Goal: Book appointment/travel/reservation

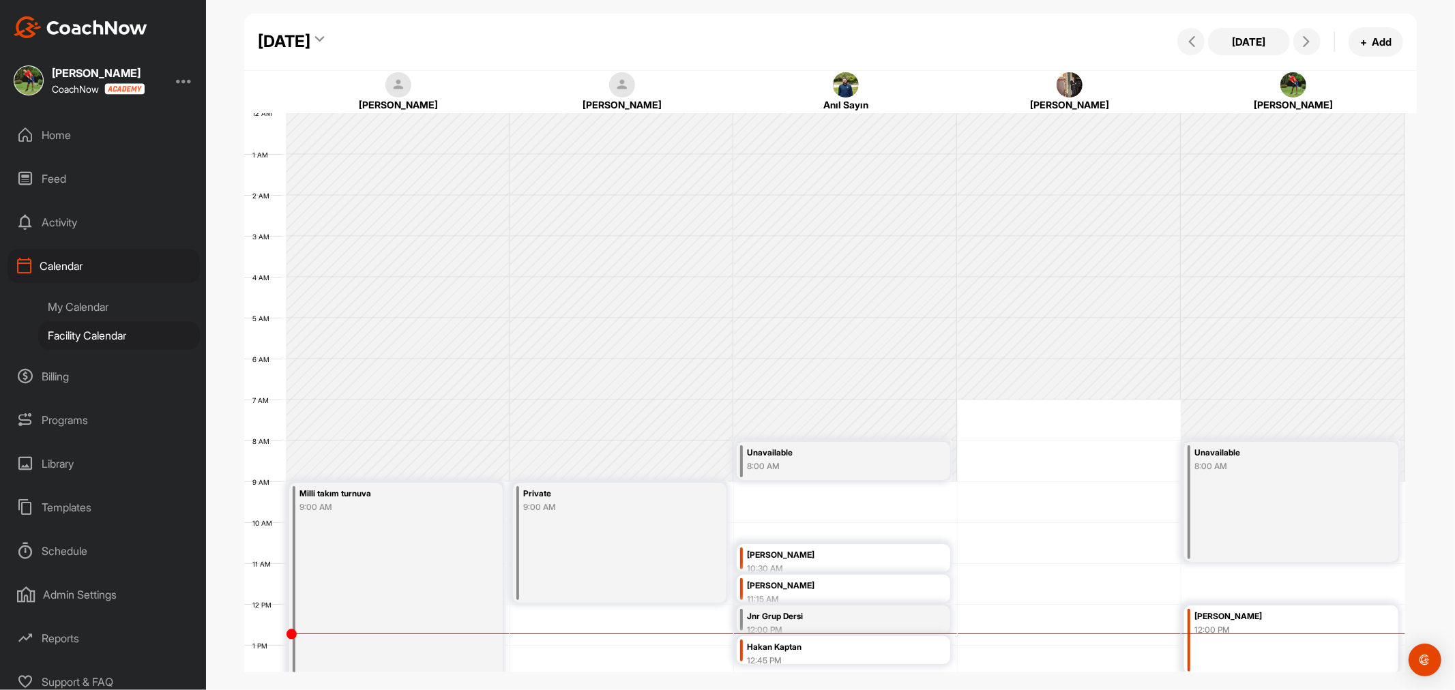
scroll to position [236, 0]
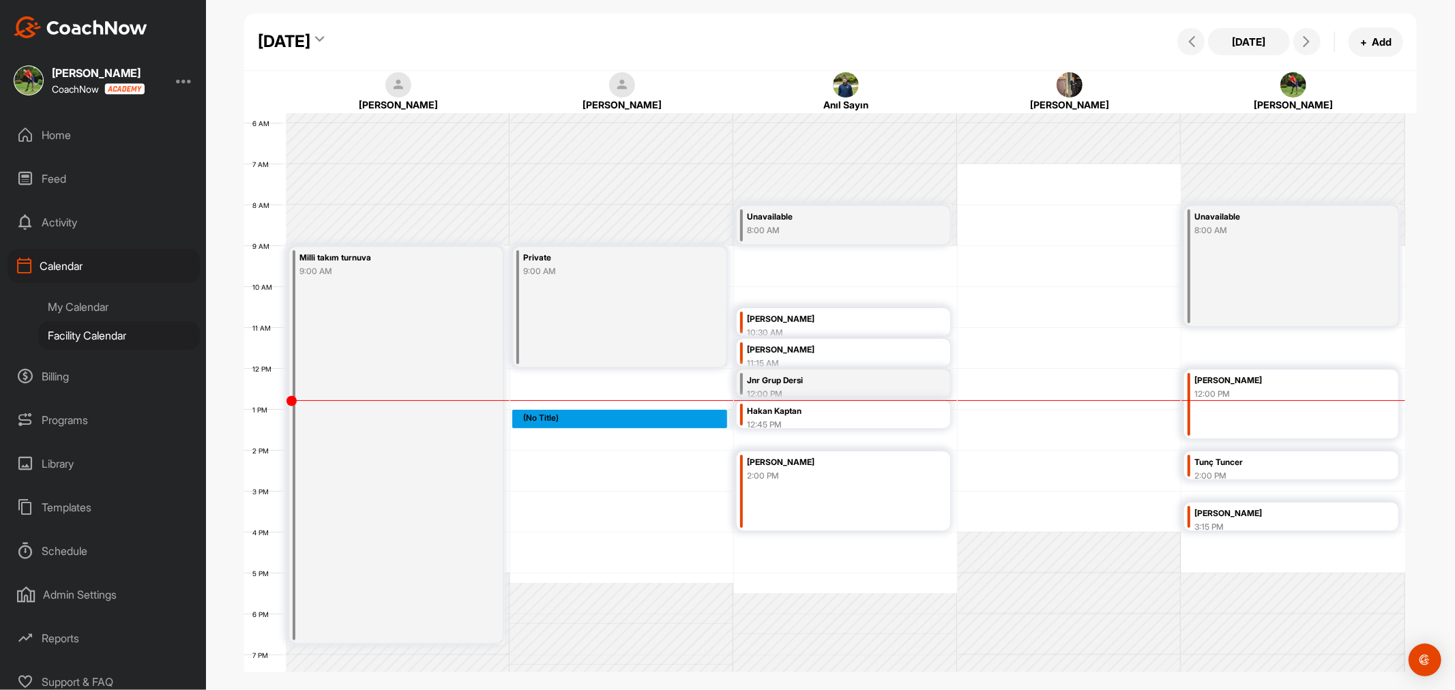
click at [555, 411] on div "12 AM 1 AM 2 AM 3 AM 4 AM 5 AM 6 AM 7 AM 8 AM 9 AM 10 AM 11 AM 12 PM 1 PM 2 PM …" at bounding box center [824, 368] width 1161 height 983
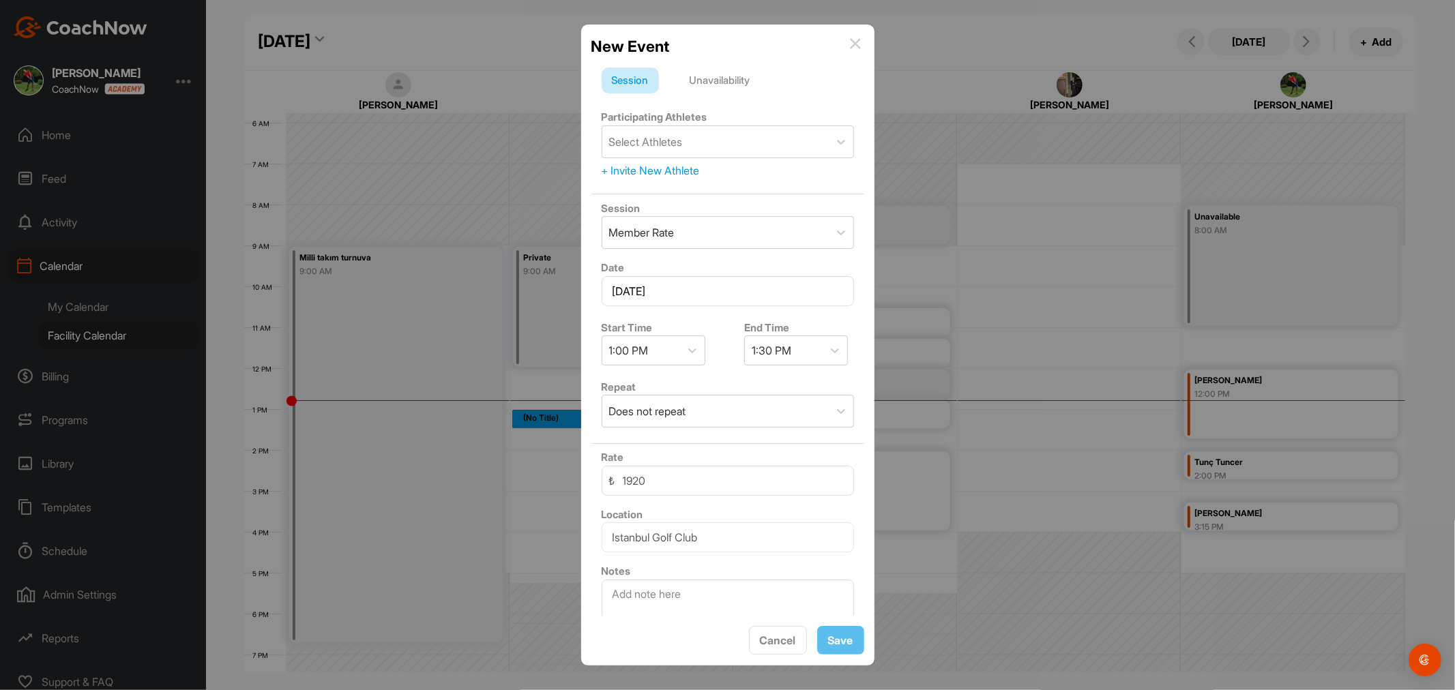
click at [706, 71] on div "Unavailability" at bounding box center [720, 81] width 81 height 26
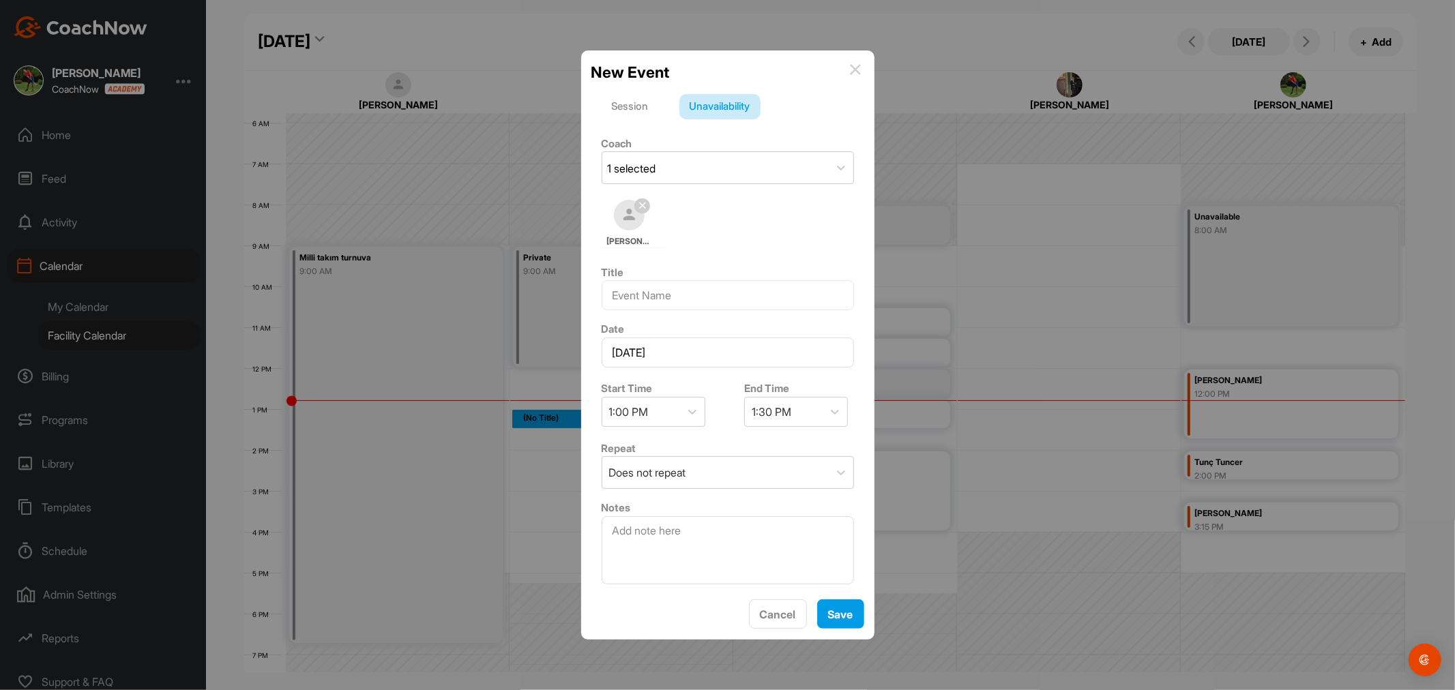
click at [645, 99] on div "Session" at bounding box center [630, 107] width 57 height 26
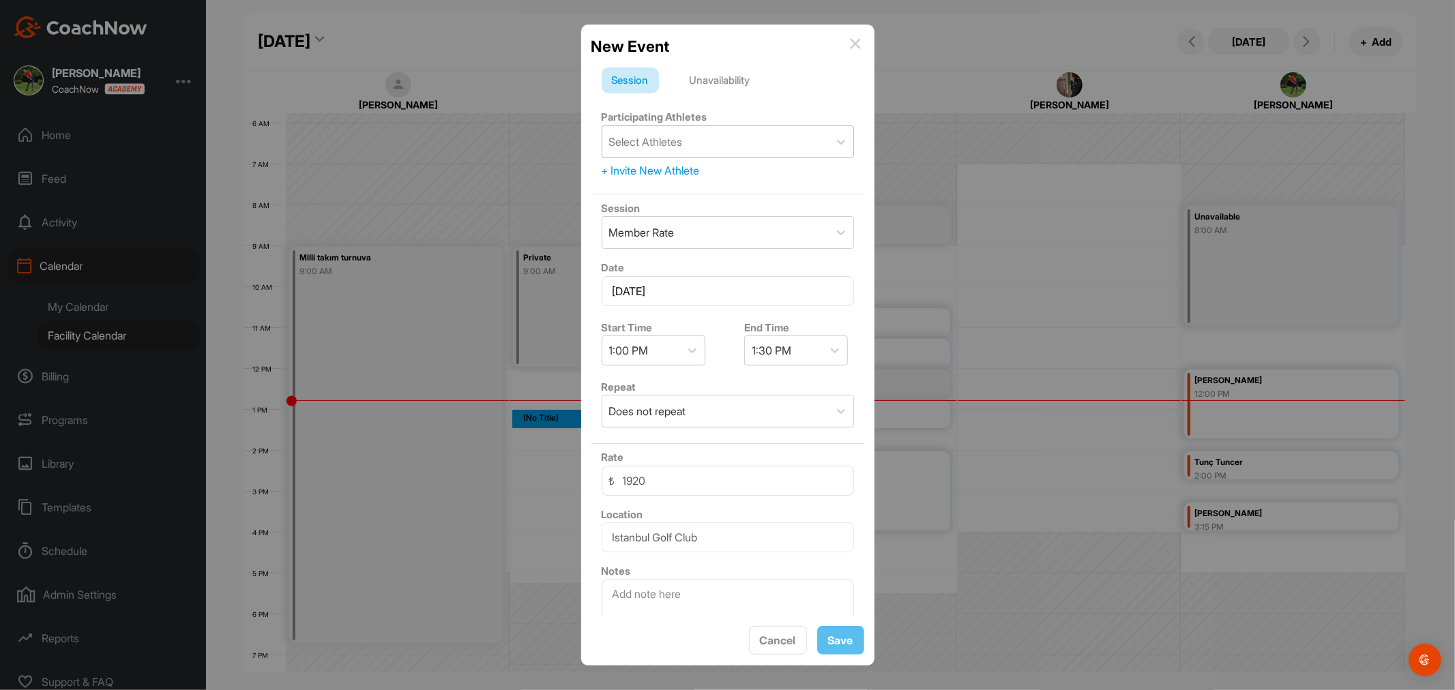
click at [688, 146] on div "Select Athletes" at bounding box center [715, 141] width 227 height 31
type input "berkol"
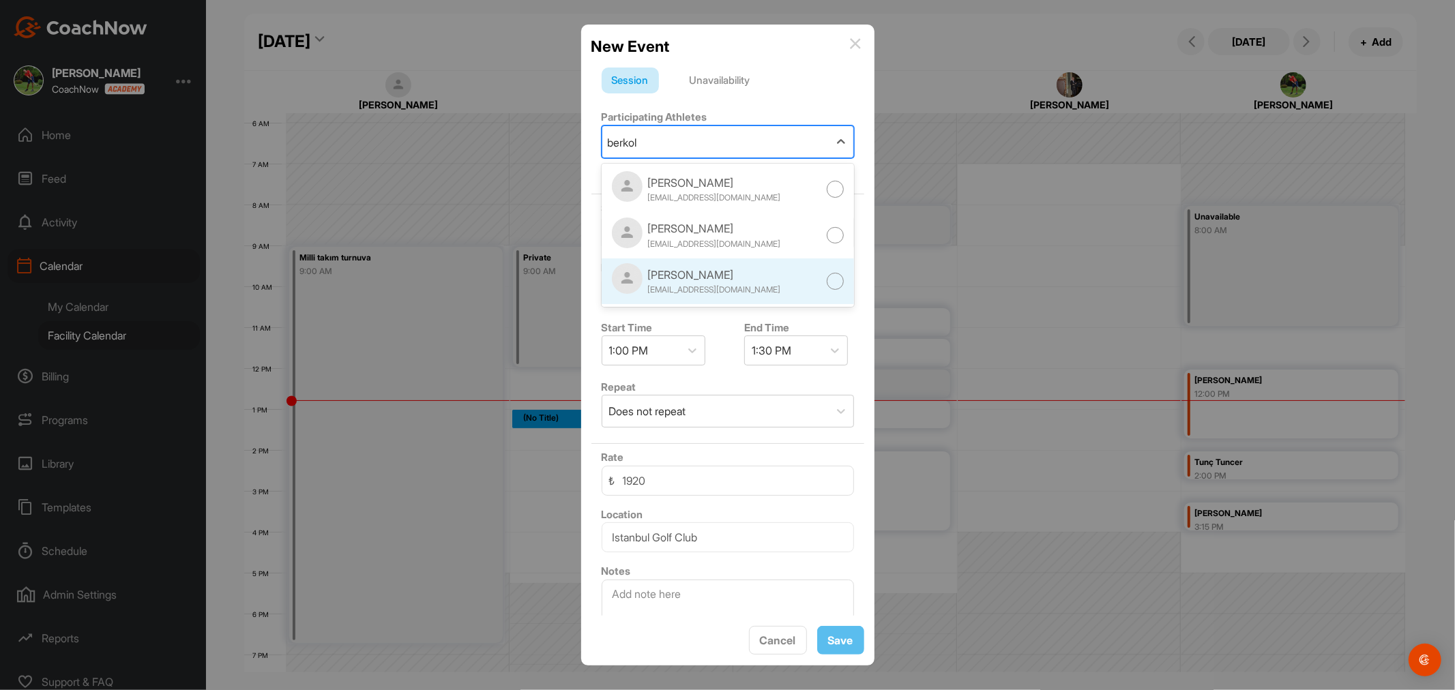
click at [827, 287] on div at bounding box center [835, 281] width 17 height 17
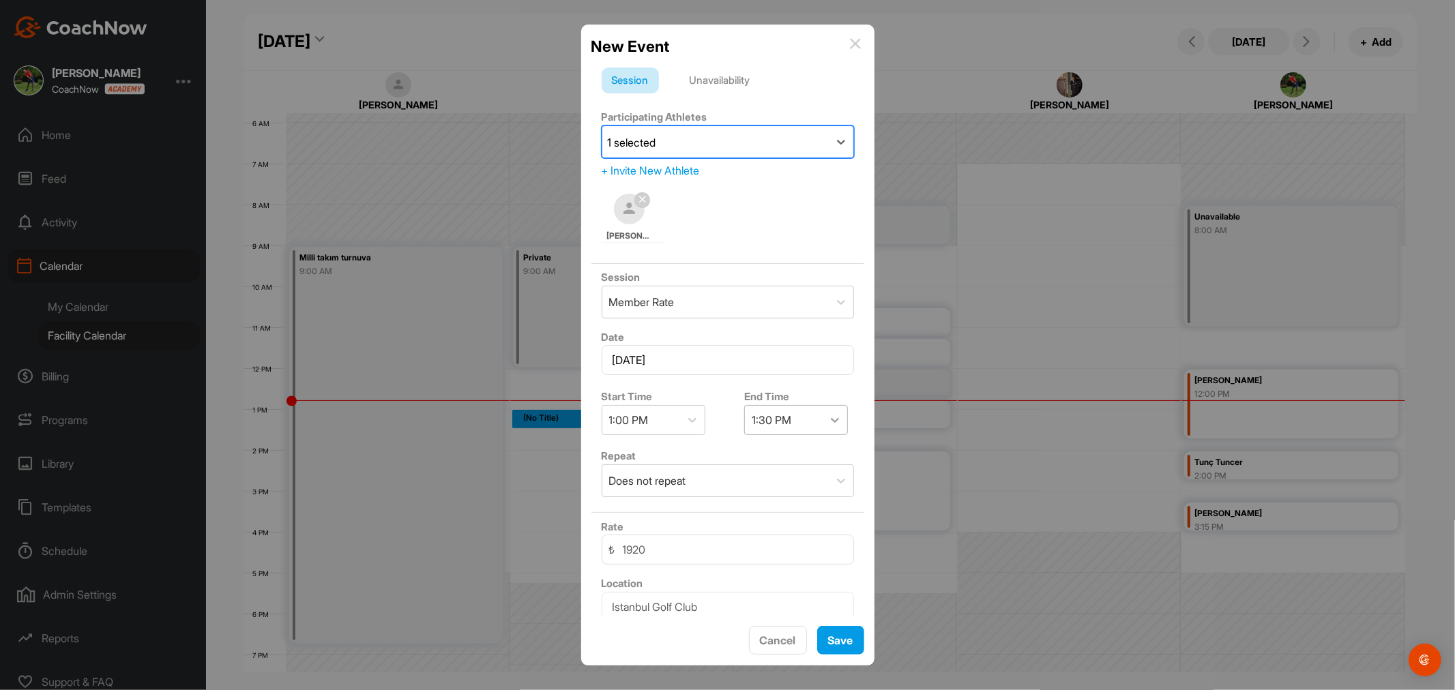
click at [828, 422] on icon at bounding box center [835, 420] width 14 height 14
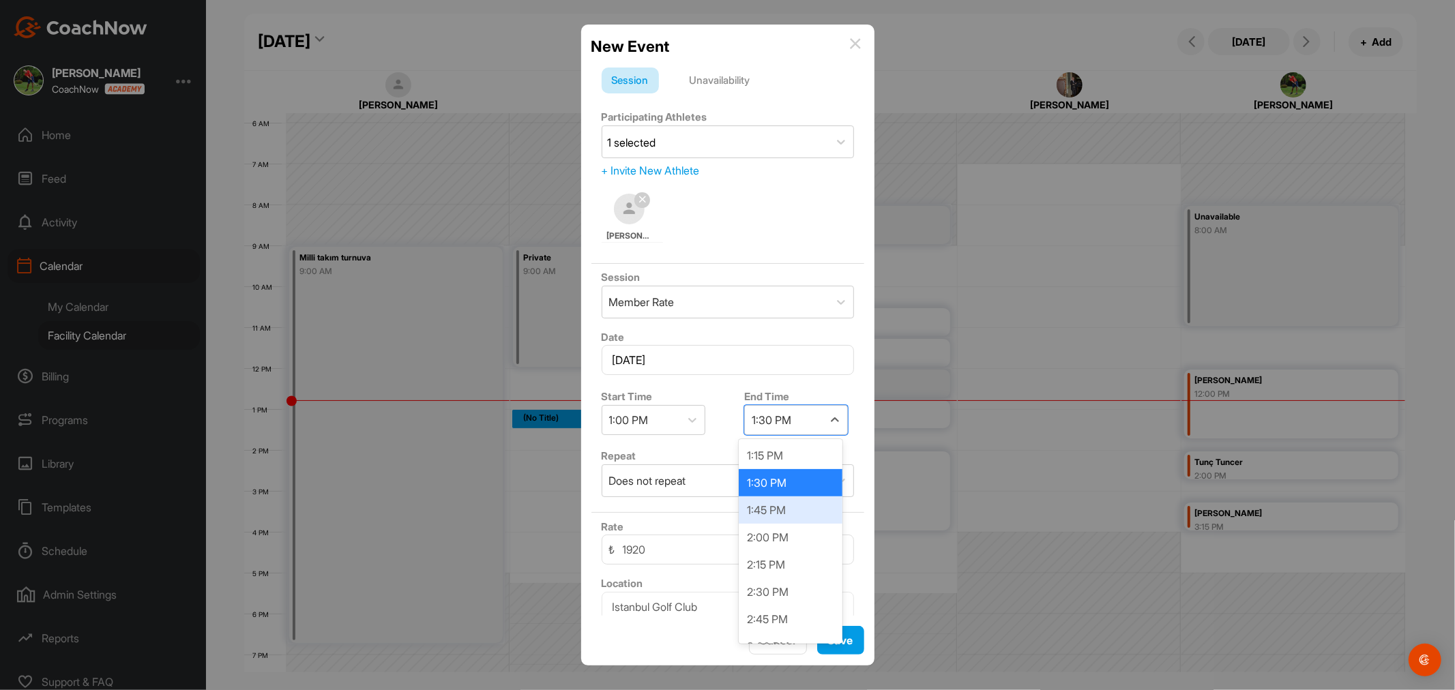
click at [783, 508] on div "1:45 PM" at bounding box center [791, 510] width 104 height 27
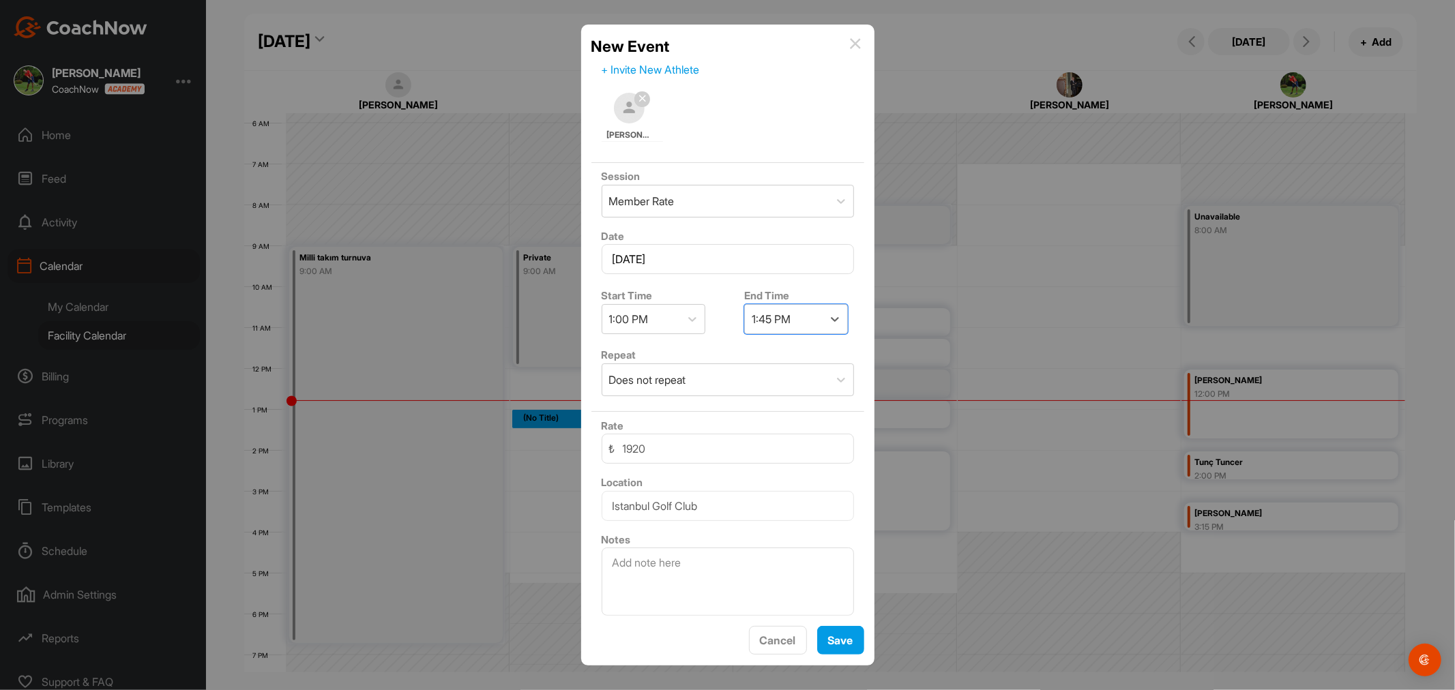
scroll to position [104, 0]
click at [714, 569] on textarea at bounding box center [728, 578] width 252 height 68
type textarea "[PERSON_NAME]"
click at [834, 637] on button "Save" at bounding box center [840, 640] width 47 height 29
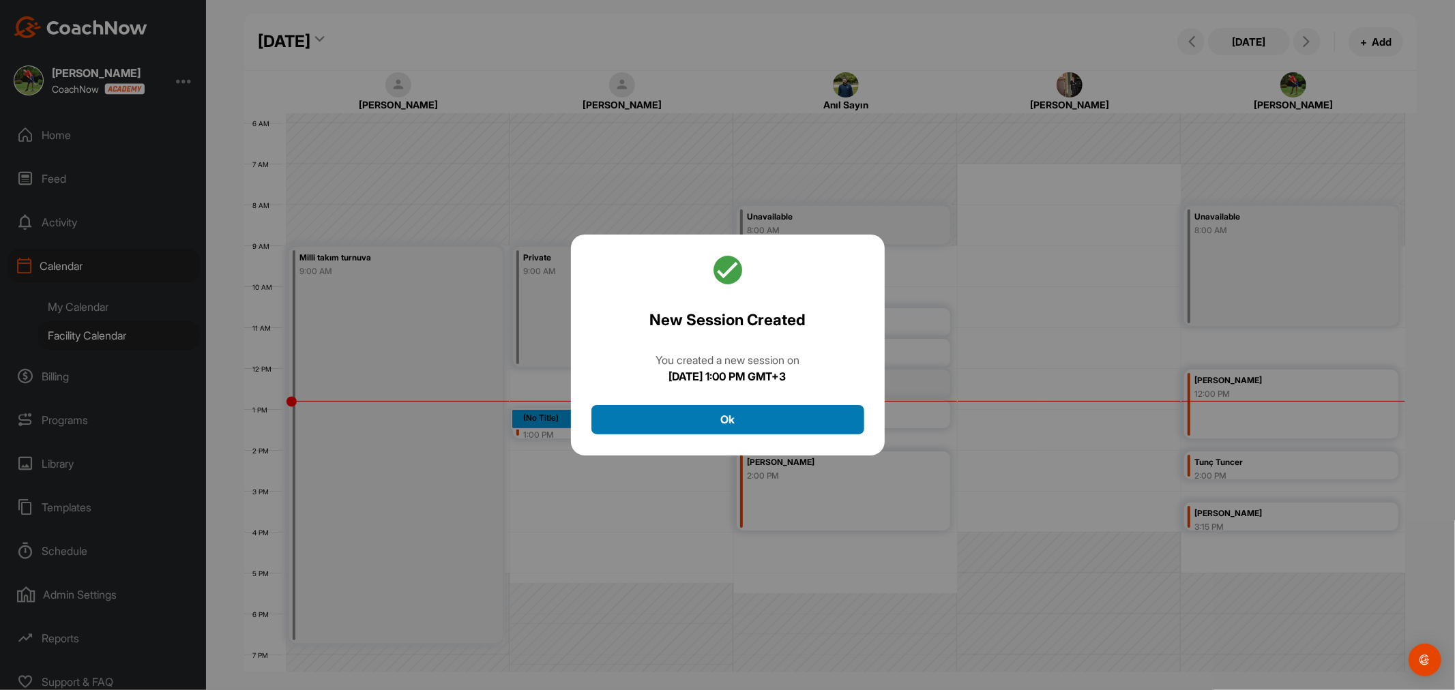
click at [729, 430] on button "Ok" at bounding box center [728, 419] width 273 height 29
